Goal: Navigation & Orientation: Find specific page/section

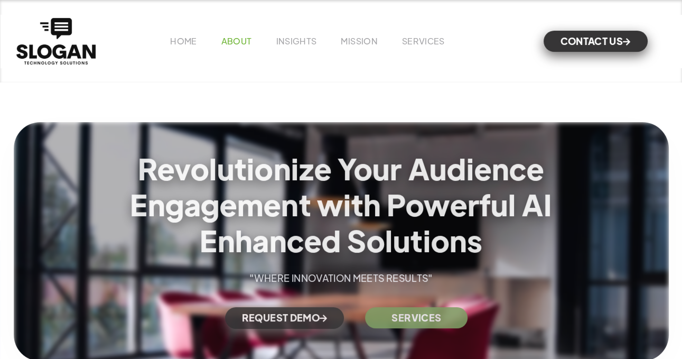
click at [228, 43] on link "ABOUT" at bounding box center [237, 40] width 31 height 11
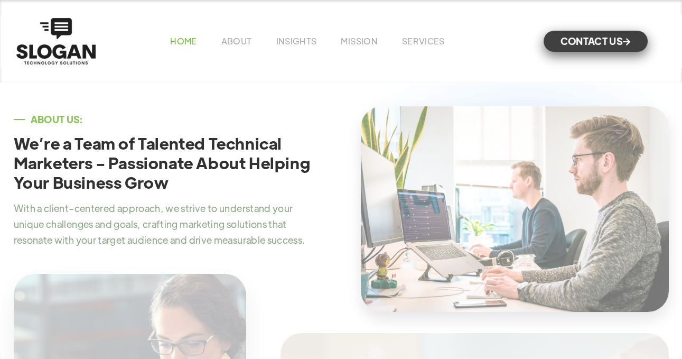
click at [191, 43] on link "HOME" at bounding box center [183, 40] width 26 height 11
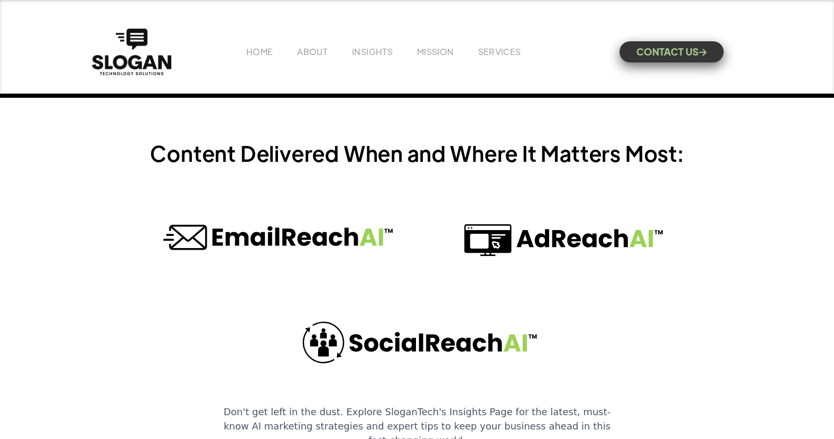
scroll to position [3310, 0]
